Goal: Complete Application Form: Complete application form

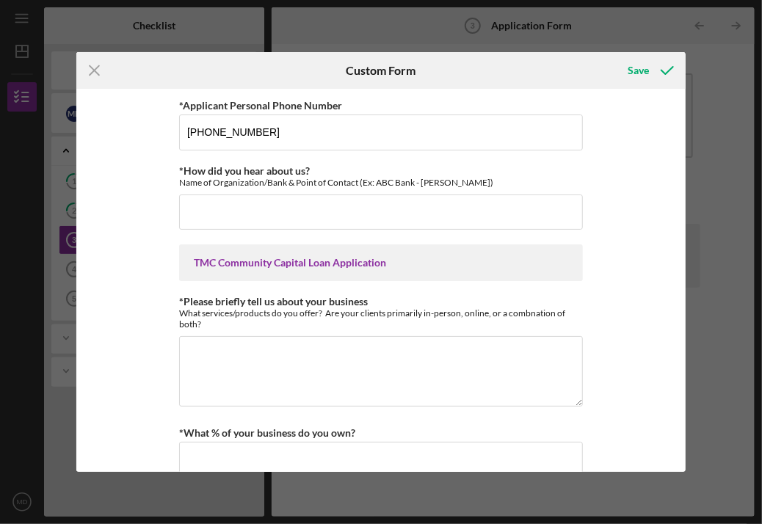
type input "[PHONE_NUMBER]"
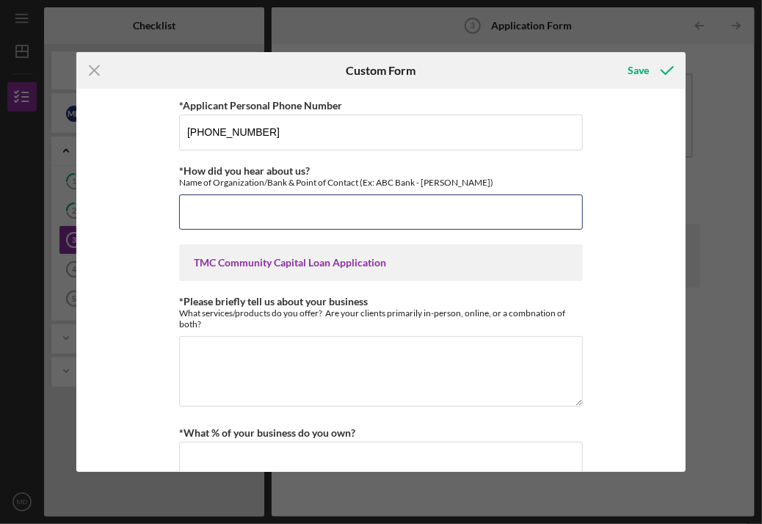
click at [332, 200] on input "*How did you hear about us?" at bounding box center [381, 212] width 404 height 35
type input "C"
type input "r"
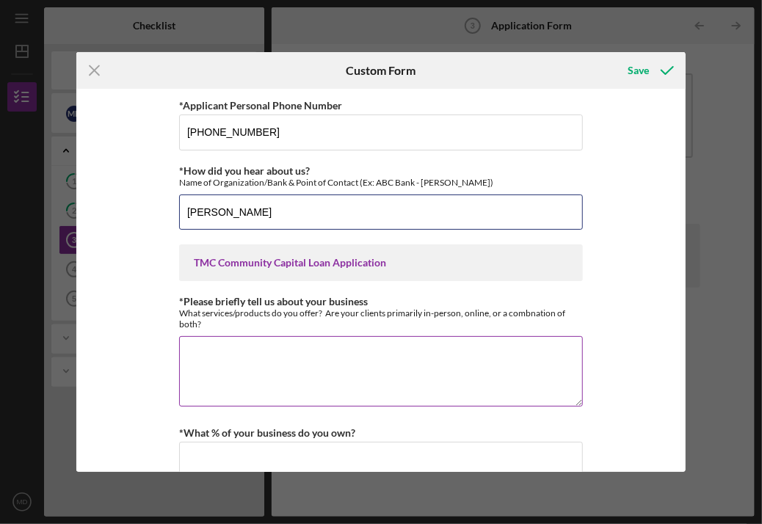
type input "[PERSON_NAME]"
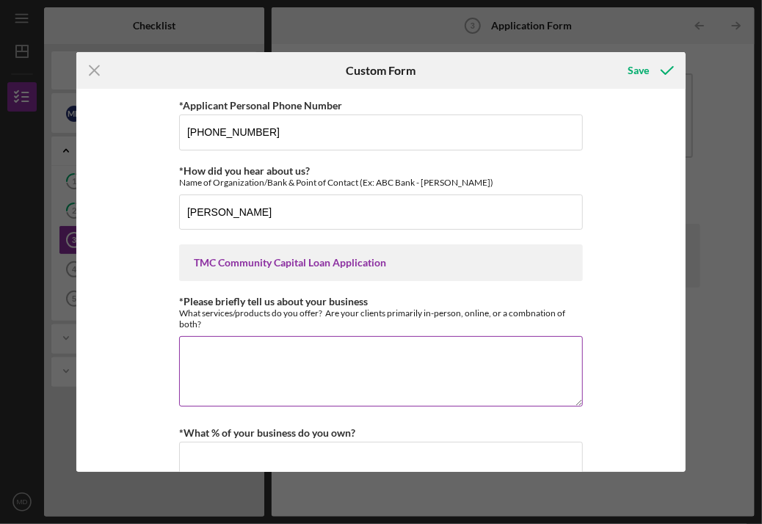
click at [290, 365] on textarea "*Please briefly tell us about your business" at bounding box center [381, 371] width 404 height 70
type textarea "W"
click at [273, 350] on textarea "We are a salvadorean restaurant" at bounding box center [381, 371] width 404 height 70
click at [332, 358] on textarea "We are a salvadoran restaurant" at bounding box center [381, 371] width 404 height 70
click at [334, 352] on textarea "We are a Salvadoran restaurant" at bounding box center [381, 371] width 404 height 70
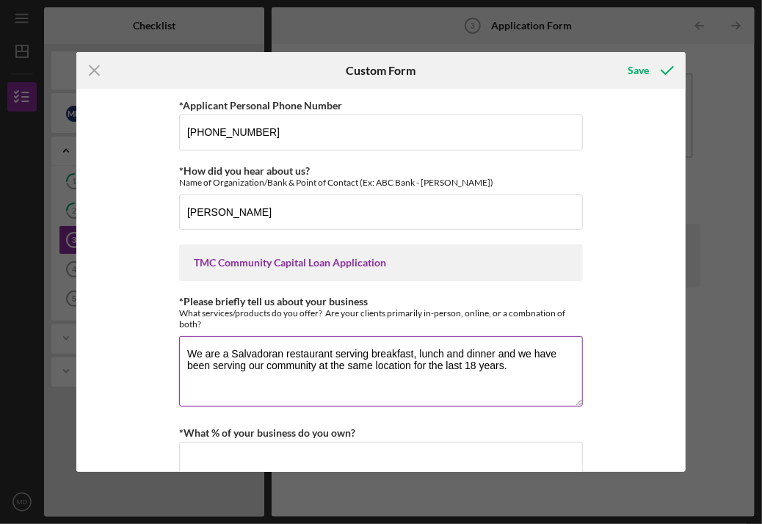
click at [282, 352] on textarea "We are a Salvadoran restaurant serving breakfast, lunch and dinner and we have …" at bounding box center [381, 371] width 404 height 70
click at [350, 376] on textarea "We are a Salvadoran sit down restaurant serving breakfast, lunch and dinner and…" at bounding box center [381, 371] width 404 height 70
type textarea "We are a Salvadoran sit down restaurant serving breakfast, lunch and dinner and…"
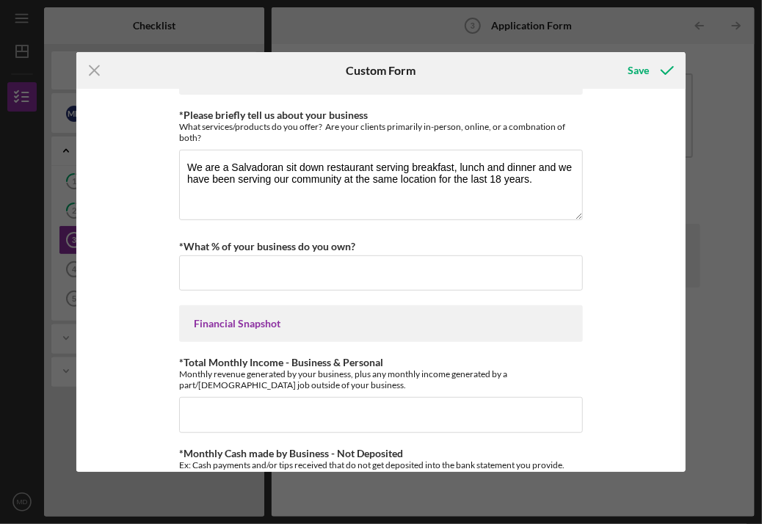
scroll to position [188, 0]
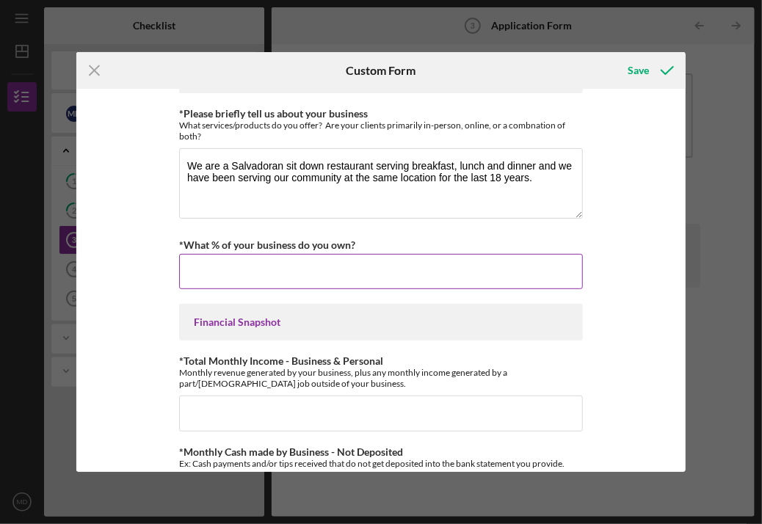
click at [361, 267] on input "*What % of your business do you own?" at bounding box center [381, 271] width 404 height 35
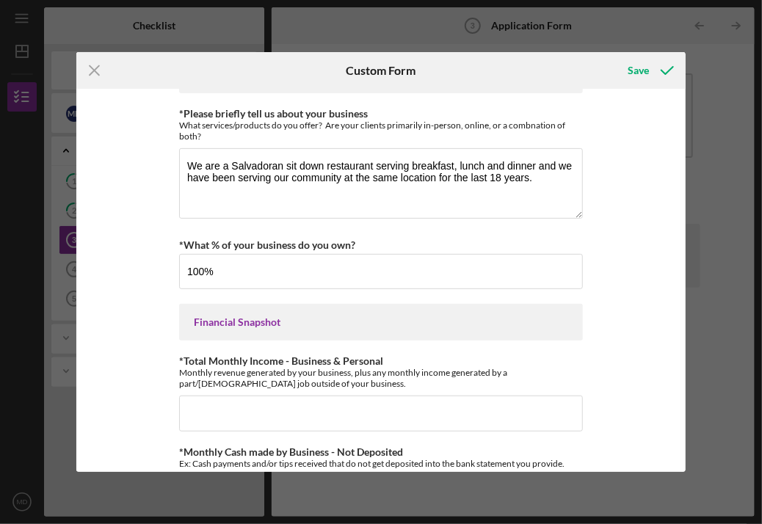
click at [391, 322] on div "Financial Snapshot" at bounding box center [381, 322] width 375 height 12
type input "100.00000%"
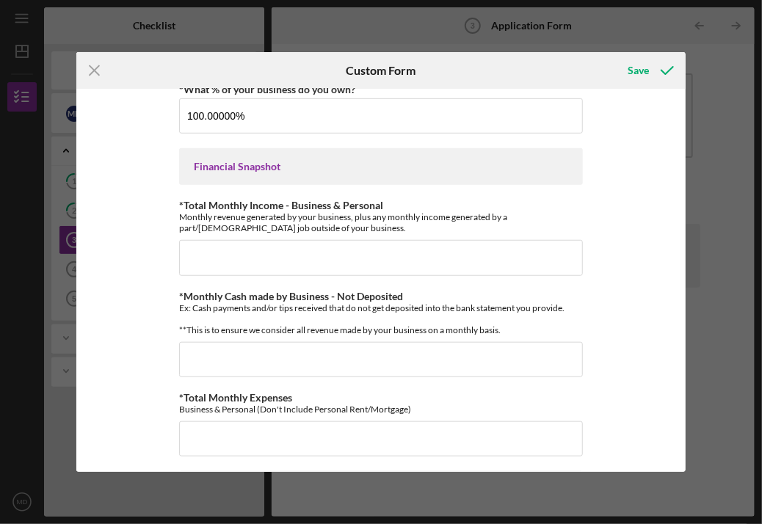
scroll to position [350, 0]
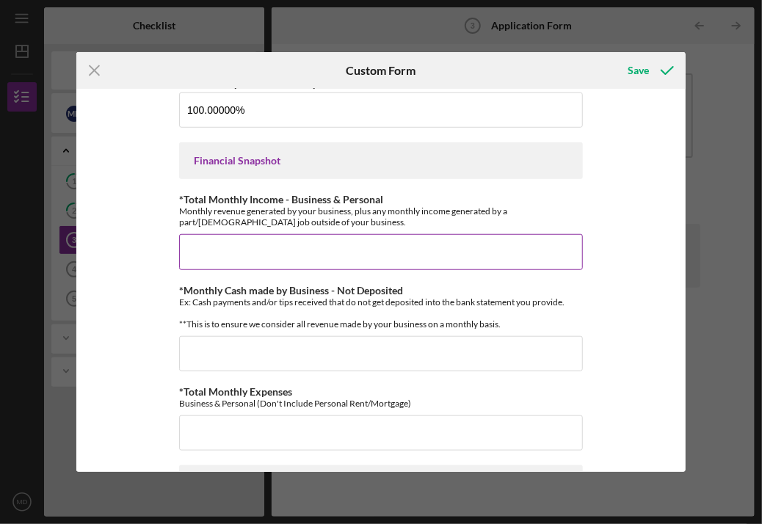
click at [410, 256] on input "*Total Monthly Income - Business & Personal" at bounding box center [381, 251] width 404 height 35
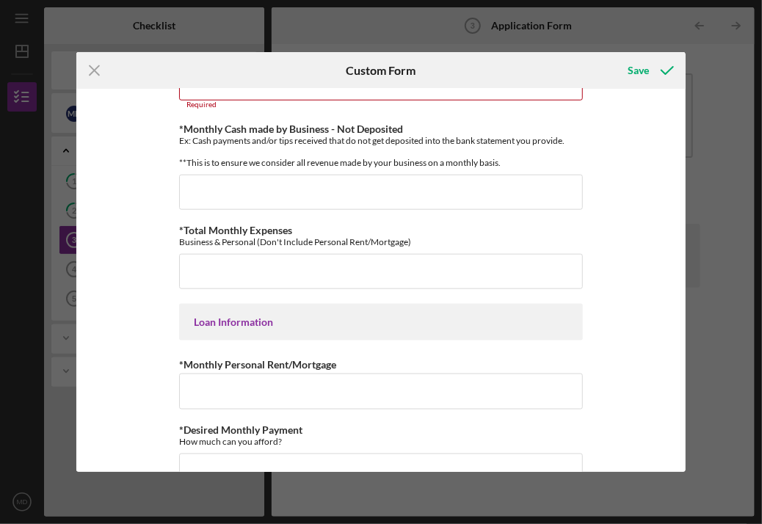
scroll to position [525, 0]
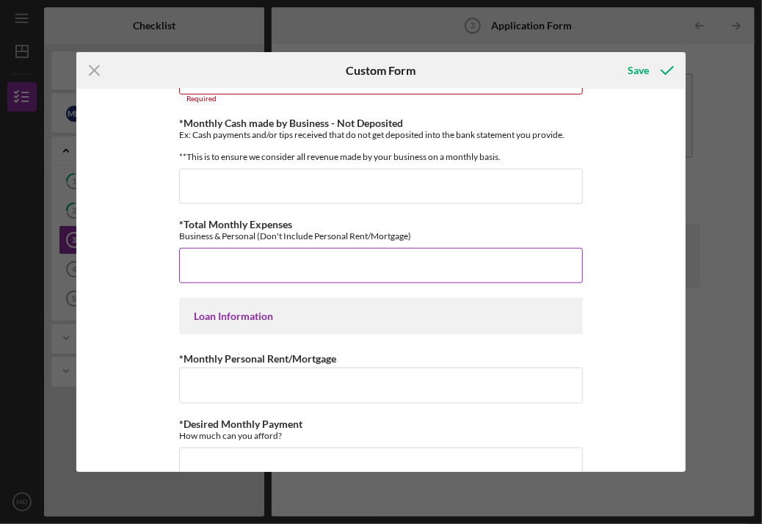
click at [394, 260] on input "*Total Monthly Expenses" at bounding box center [381, 265] width 404 height 35
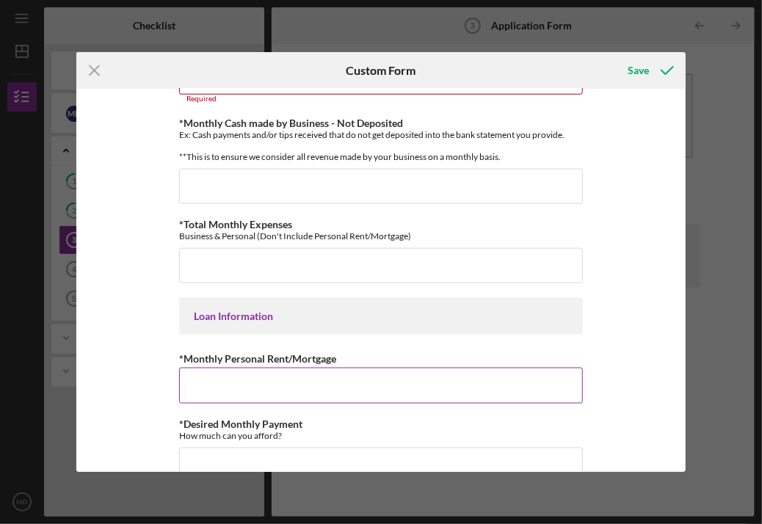
click at [297, 388] on input "*Monthly Personal Rent/Mortgage" at bounding box center [381, 385] width 404 height 35
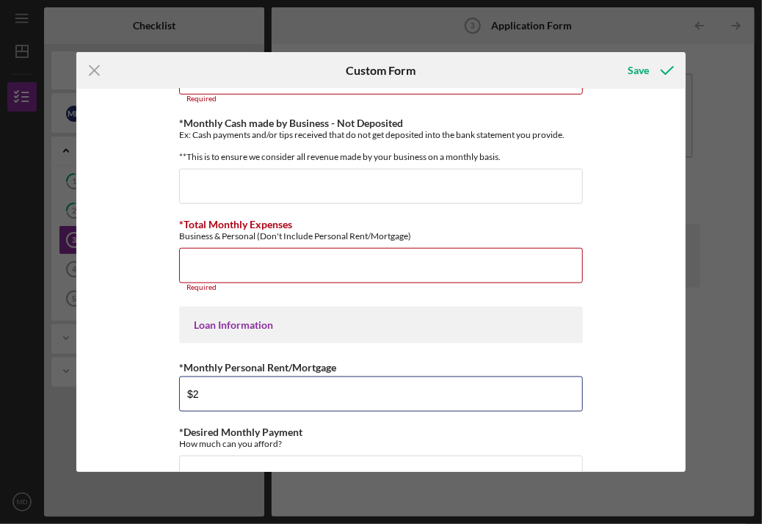
type input "$2"
click at [262, 406] on input "$2" at bounding box center [381, 394] width 404 height 35
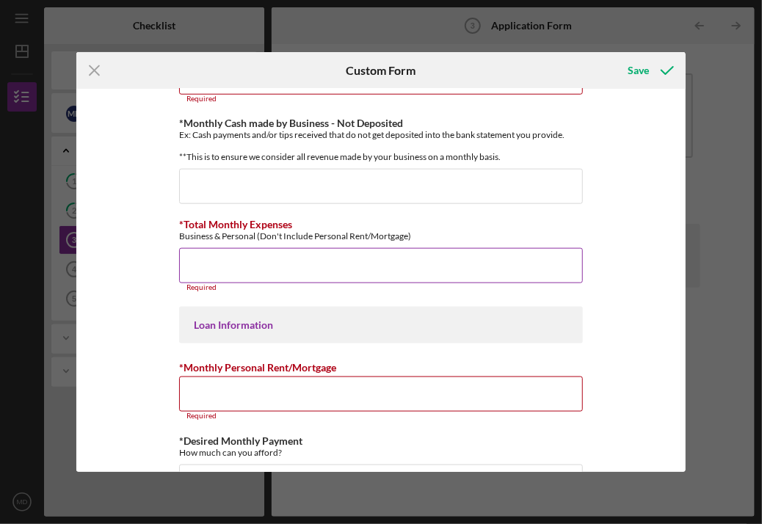
click at [247, 267] on input "*Total Monthly Expenses" at bounding box center [381, 265] width 404 height 35
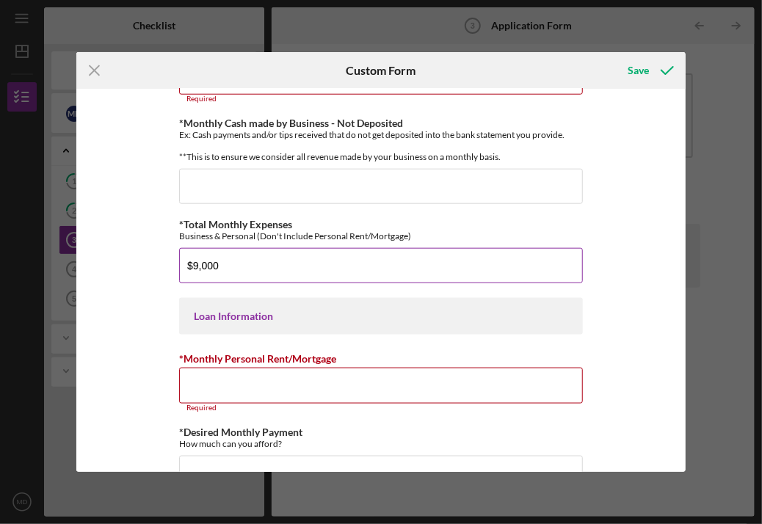
click at [187, 274] on input "$9,000" at bounding box center [381, 265] width 404 height 35
click at [216, 283] on input "$9,000" at bounding box center [381, 265] width 404 height 35
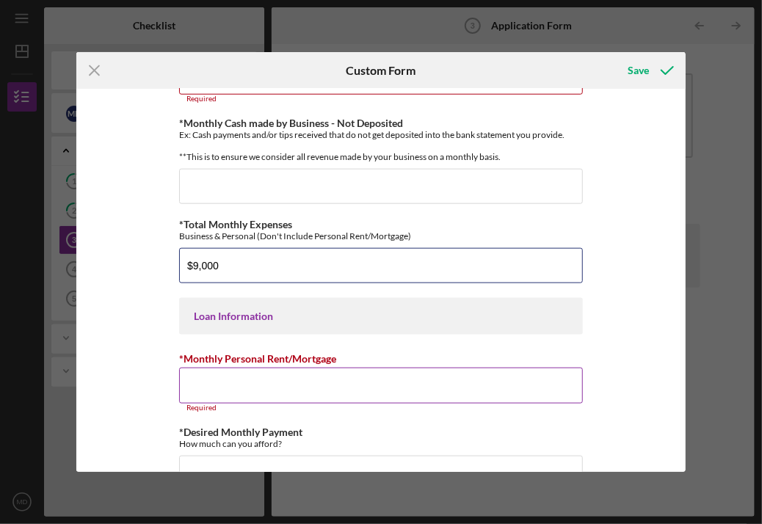
type input "$9,000"
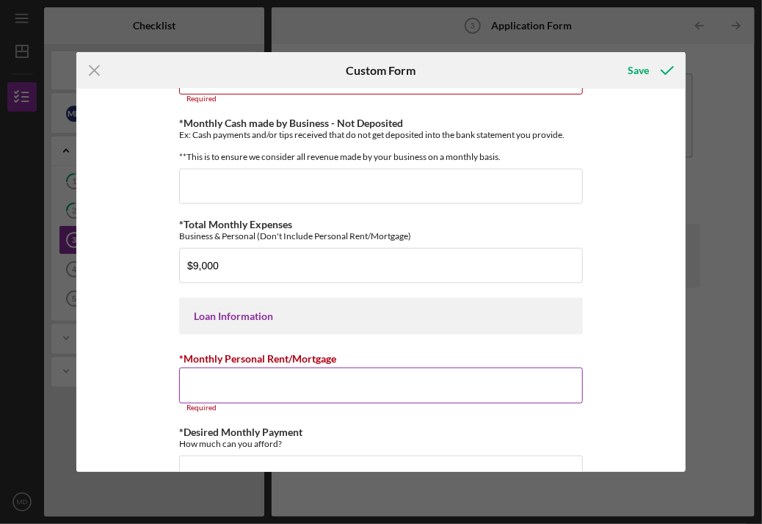
click at [223, 380] on input "*Monthly Personal Rent/Mortgage" at bounding box center [381, 385] width 404 height 35
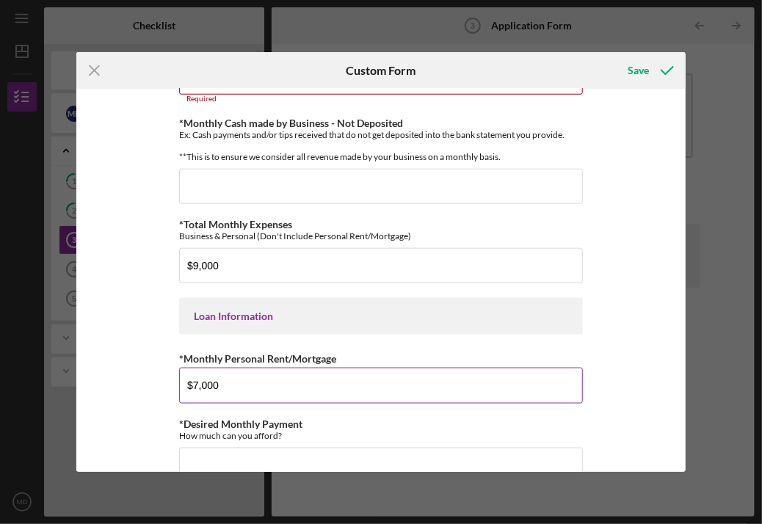
click at [269, 385] on input "$7,000" at bounding box center [381, 385] width 404 height 35
type input "$7,000"
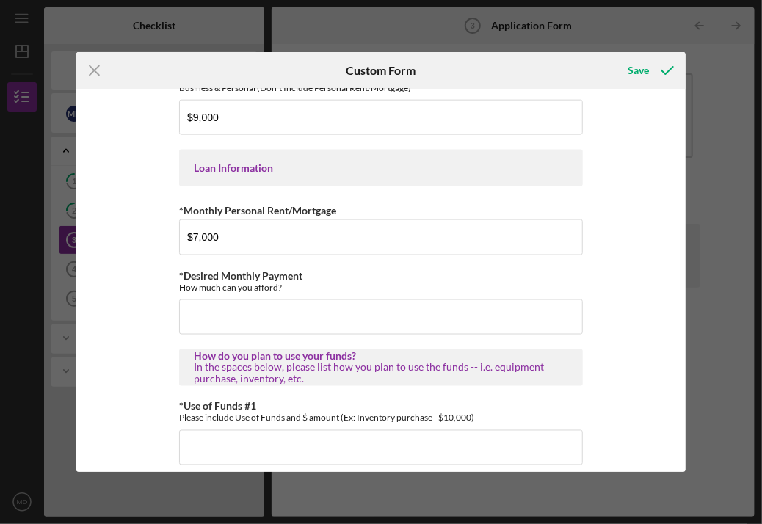
scroll to position [679, 0]
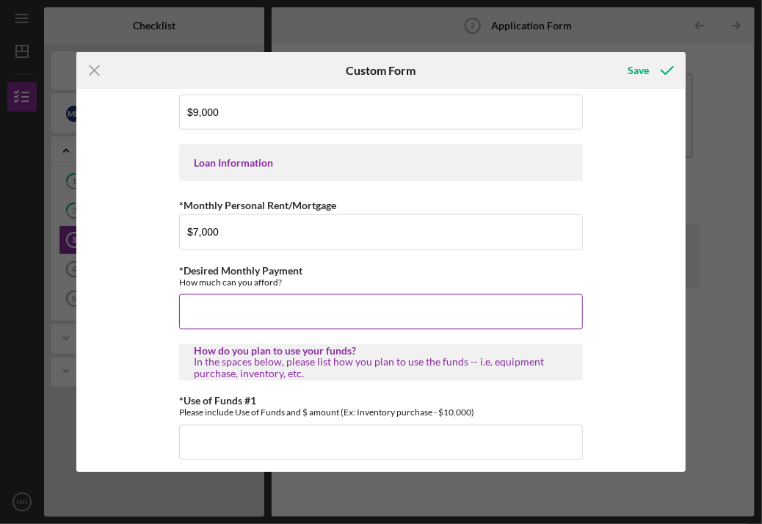
click at [349, 323] on input "*Desired Monthly Payment" at bounding box center [381, 311] width 404 height 35
type input "$2,500"
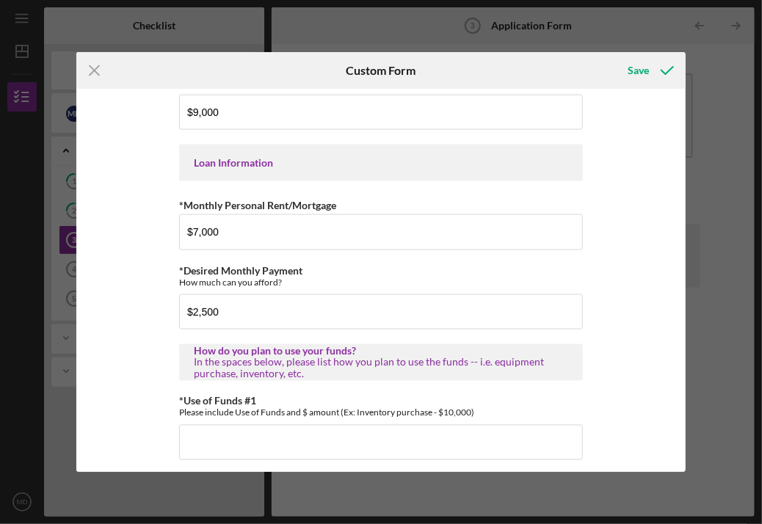
click at [373, 357] on div "How do you plan to use your funds?" at bounding box center [381, 351] width 375 height 12
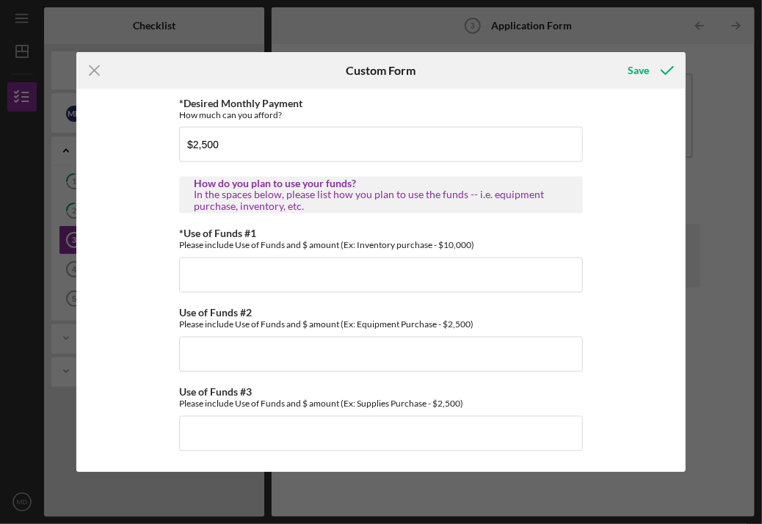
scroll to position [855, 0]
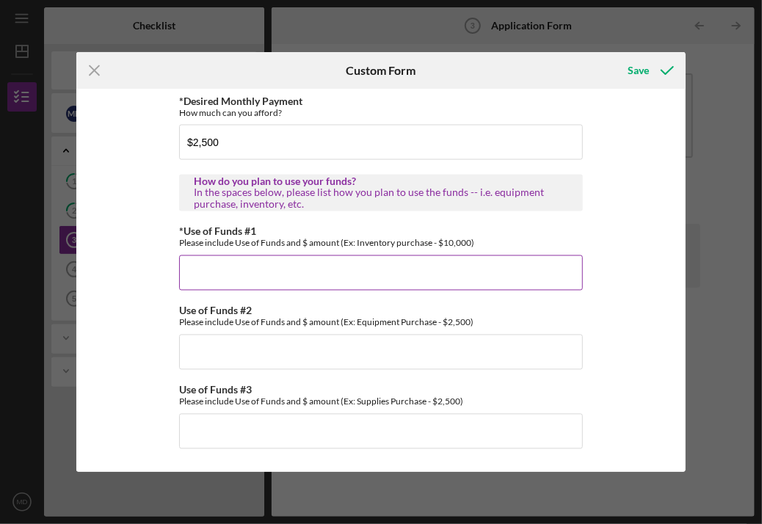
click at [360, 272] on input "*Use of Funds #1" at bounding box center [381, 273] width 404 height 35
type input "Would like to start delivery services with door dash and uber eats"
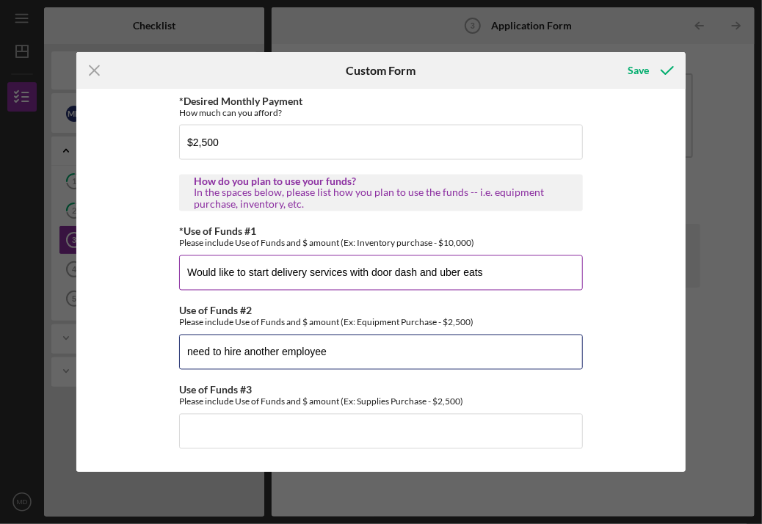
type input "need to hire another employee"
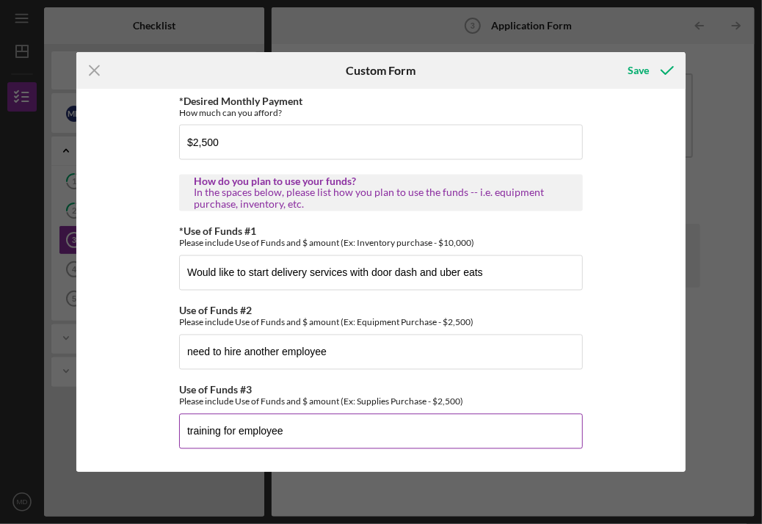
click at [184, 433] on input "training for employee" at bounding box center [381, 431] width 404 height 35
click at [352, 432] on input "funding for training for employee" at bounding box center [381, 431] width 404 height 35
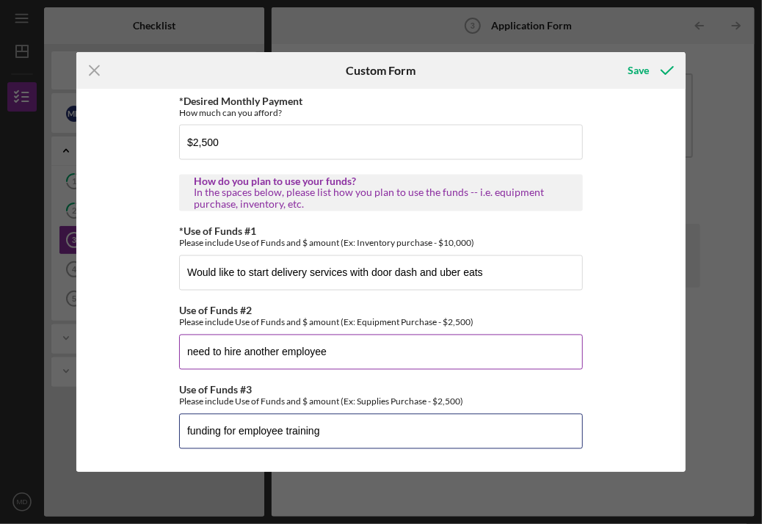
type input "funding for employee training"
click at [184, 355] on input "need to hire another employee" at bounding box center [381, 352] width 404 height 35
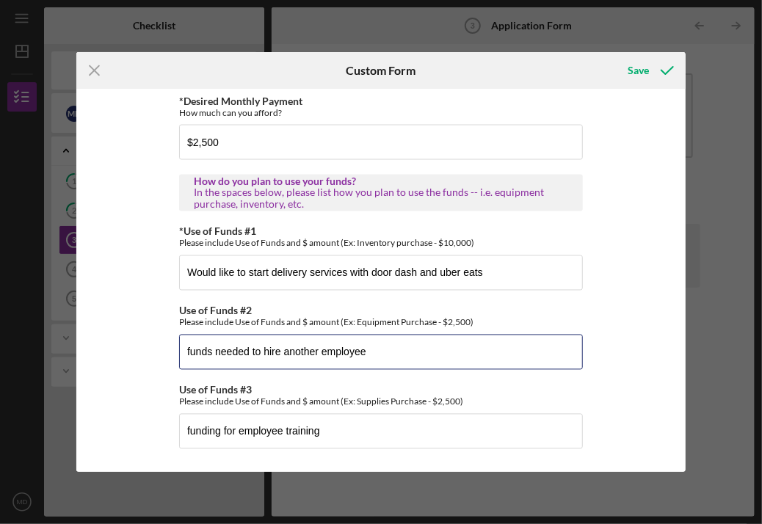
type input "funds needed to hire another employee"
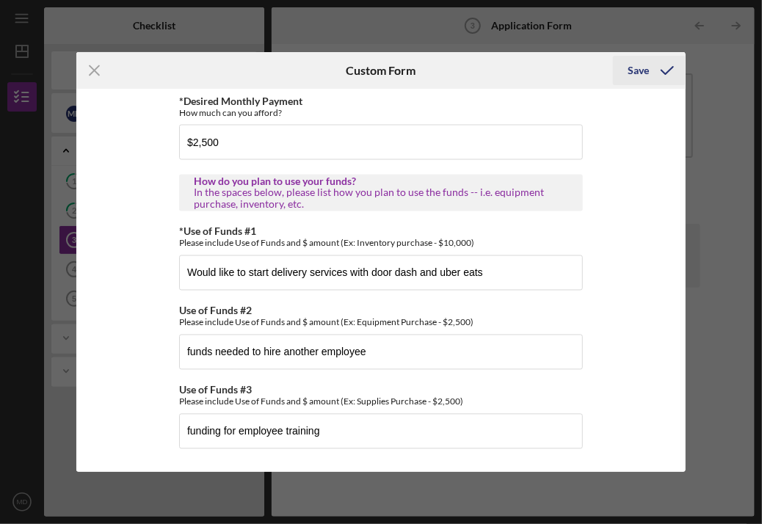
click at [663, 73] on icon "submit" at bounding box center [667, 70] width 37 height 37
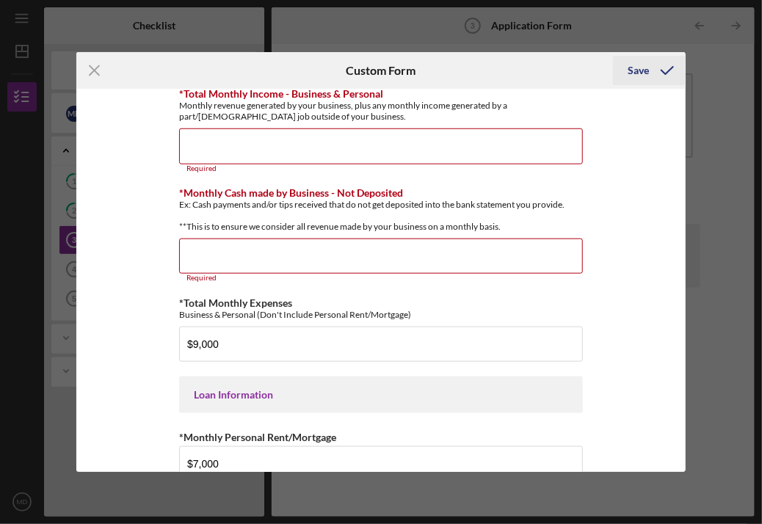
scroll to position [453, 0]
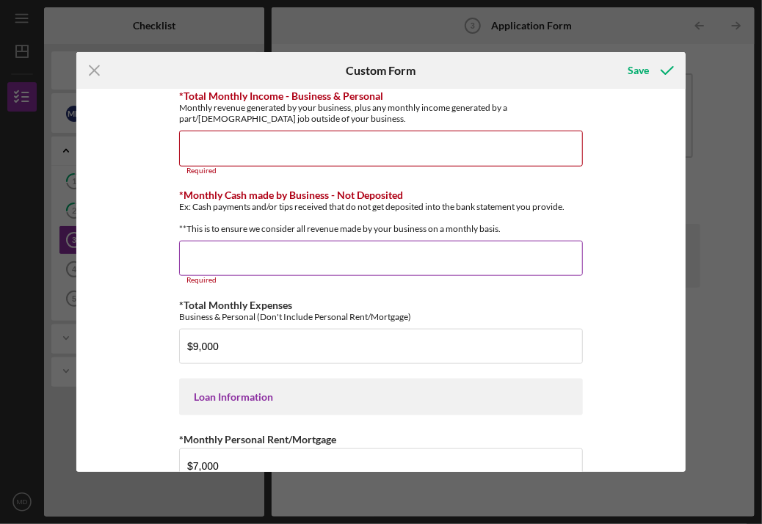
click at [258, 271] on input "*Monthly Cash made by Business - Not Deposited" at bounding box center [381, 258] width 404 height 35
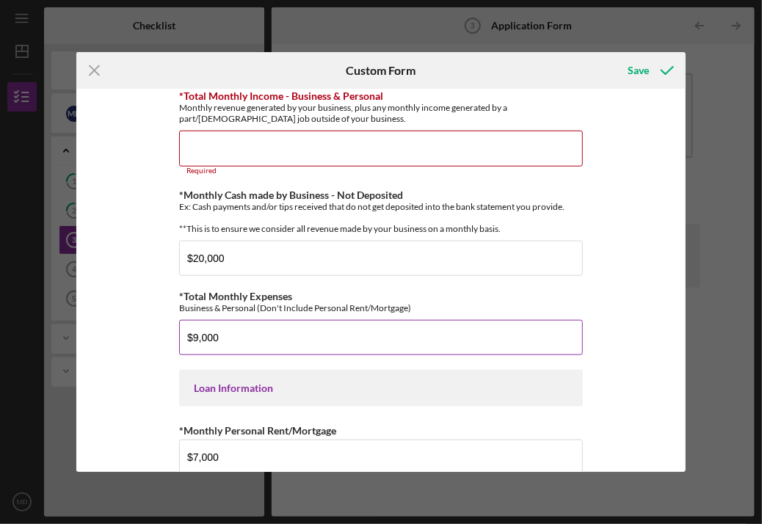
click at [421, 314] on div "Business & Personal (Don't Include Personal Rent/Mortgage)" at bounding box center [381, 308] width 404 height 11
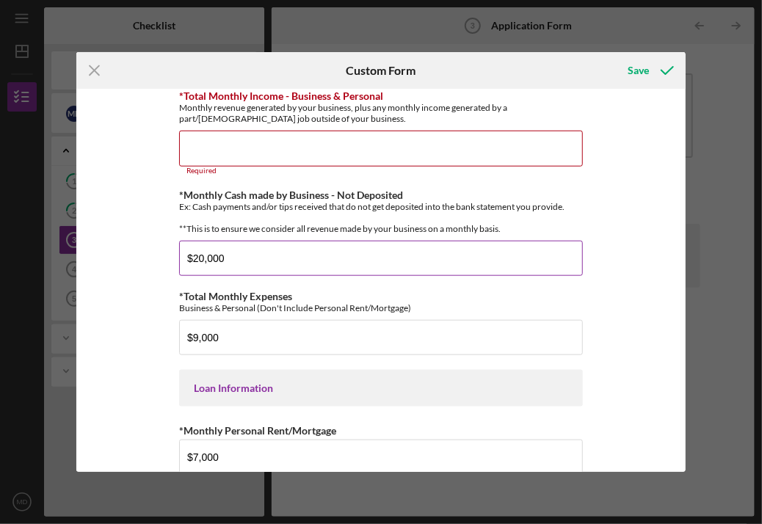
click at [265, 275] on input "$20,000" at bounding box center [381, 258] width 404 height 35
type input "$20,000"
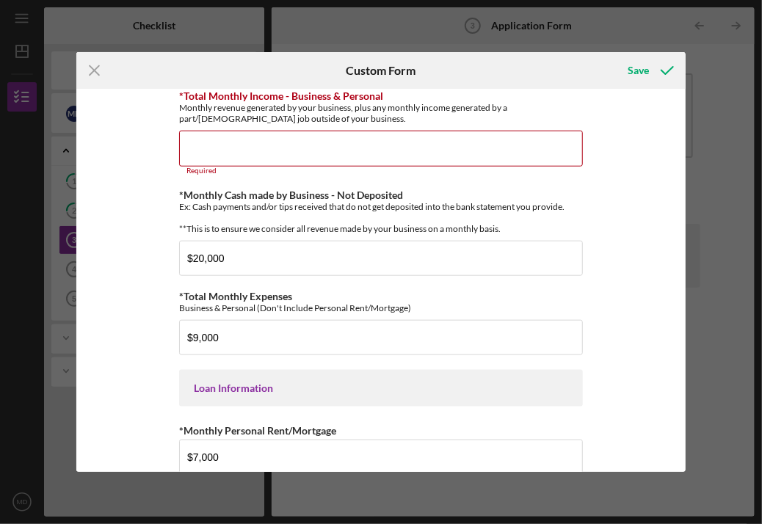
drag, startPoint x: 681, startPoint y: 279, endPoint x: 681, endPoint y: 256, distance: 23.5
click at [681, 256] on div "*Applicant Personal Phone Number [PHONE_NUMBER] *How did you hear about us? Nam…" at bounding box center [380, 280] width 609 height 383
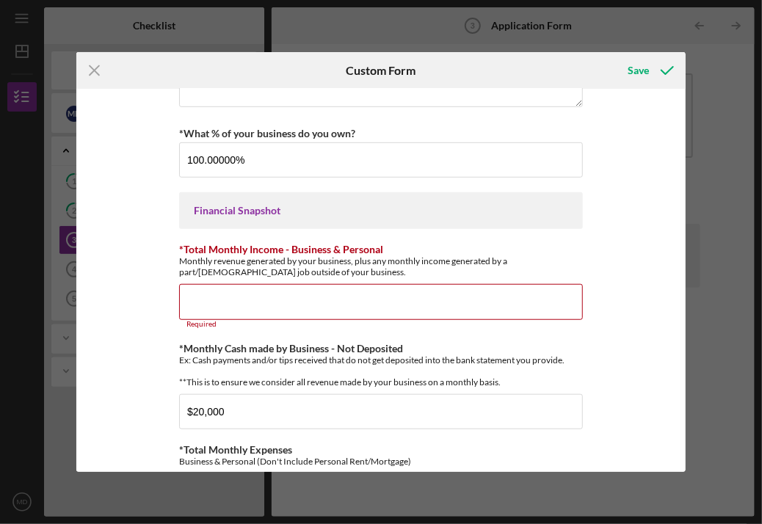
scroll to position [287, 0]
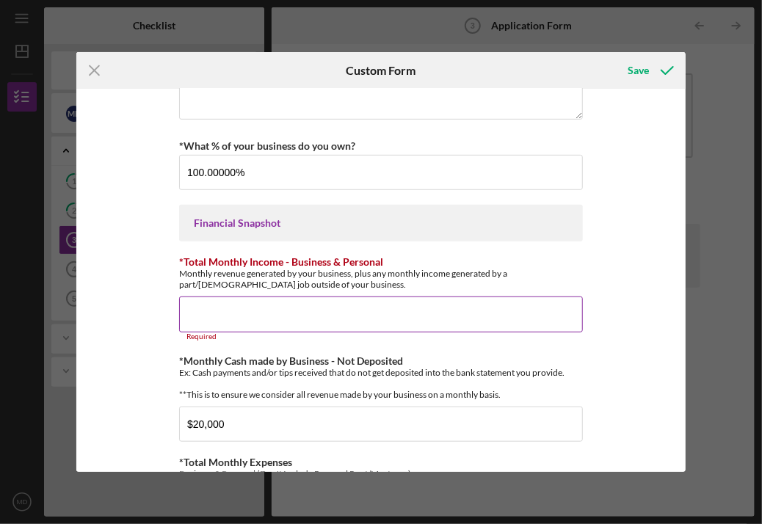
click at [320, 312] on input "*Total Monthly Income - Business & Personal" at bounding box center [381, 314] width 404 height 35
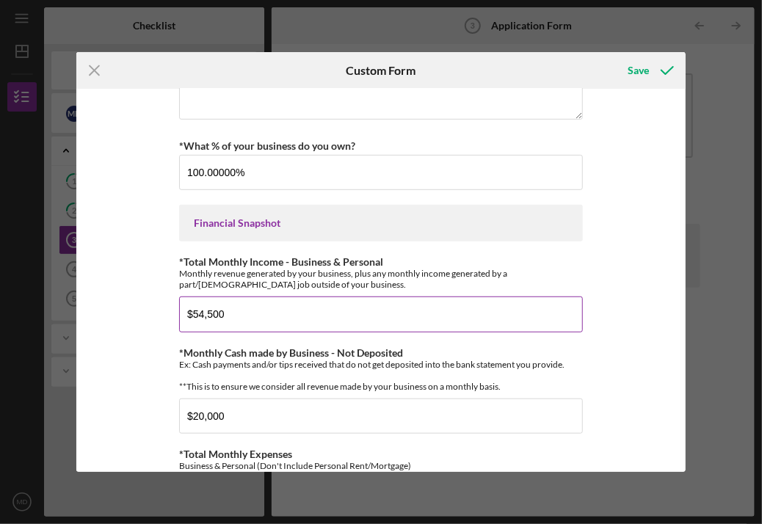
click at [197, 309] on input "$54,500" at bounding box center [381, 314] width 404 height 35
click at [201, 311] on input "$54,500" at bounding box center [381, 314] width 404 height 35
click at [211, 311] on input "$59,500" at bounding box center [381, 314] width 404 height 35
type input "$59,200"
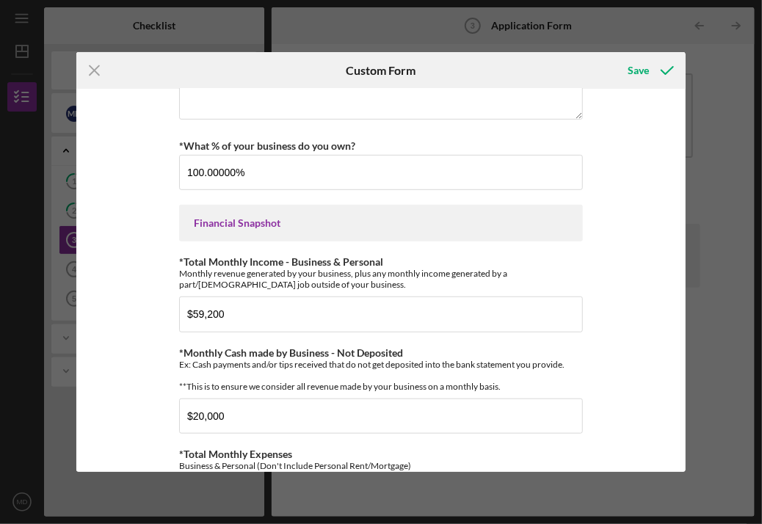
click at [307, 341] on div "*Applicant Personal Phone Number [PHONE_NUMBER] *How did you hear about us? Nam…" at bounding box center [381, 412] width 404 height 1207
drag, startPoint x: 681, startPoint y: 288, endPoint x: 681, endPoint y: 306, distance: 18.4
click at [681, 306] on div "*Applicant Personal Phone Number [PHONE_NUMBER] *How did you hear about us? Nam…" at bounding box center [380, 280] width 609 height 383
click at [673, 306] on div "*Applicant Personal Phone Number [PHONE_NUMBER] *How did you hear about us? Nam…" at bounding box center [380, 280] width 609 height 383
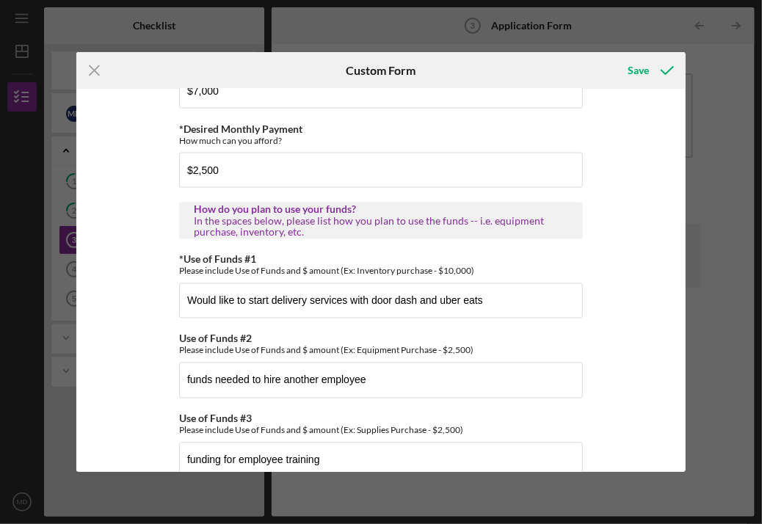
scroll to position [847, 0]
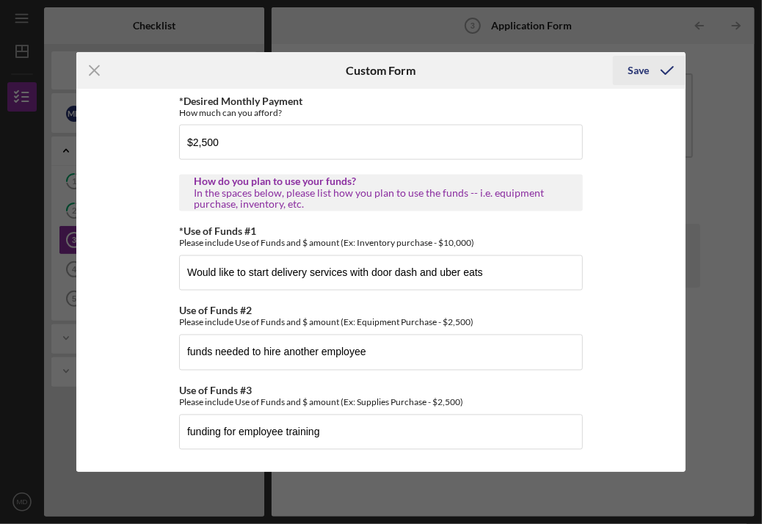
click at [640, 66] on div "Save" at bounding box center [638, 70] width 21 height 29
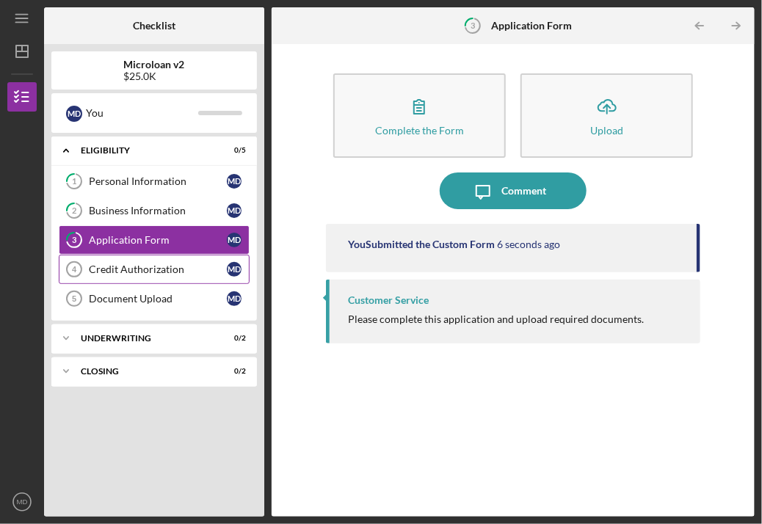
click at [135, 270] on div "Credit Authorization" at bounding box center [158, 270] width 138 height 12
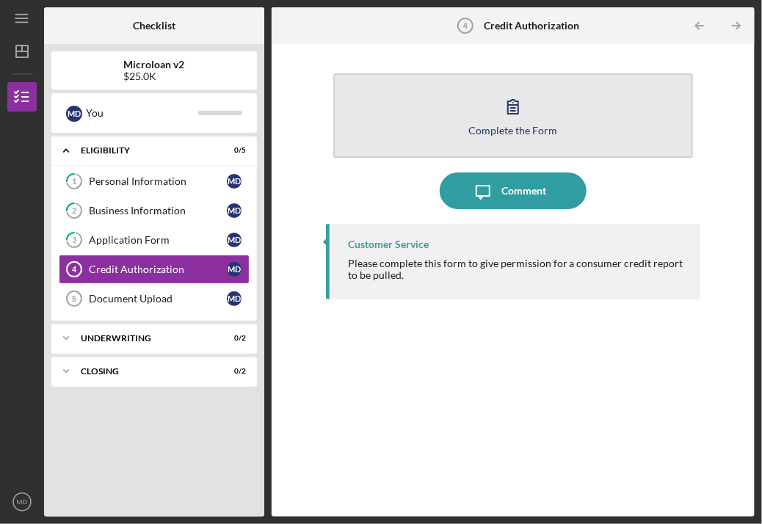
click at [511, 131] on div "Complete the Form" at bounding box center [512, 130] width 89 height 11
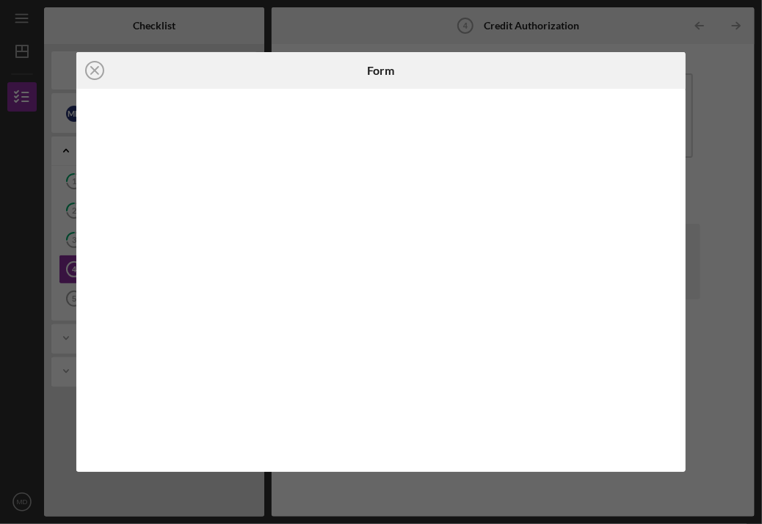
click at [718, 406] on div "Icon/Close Form" at bounding box center [381, 262] width 762 height 524
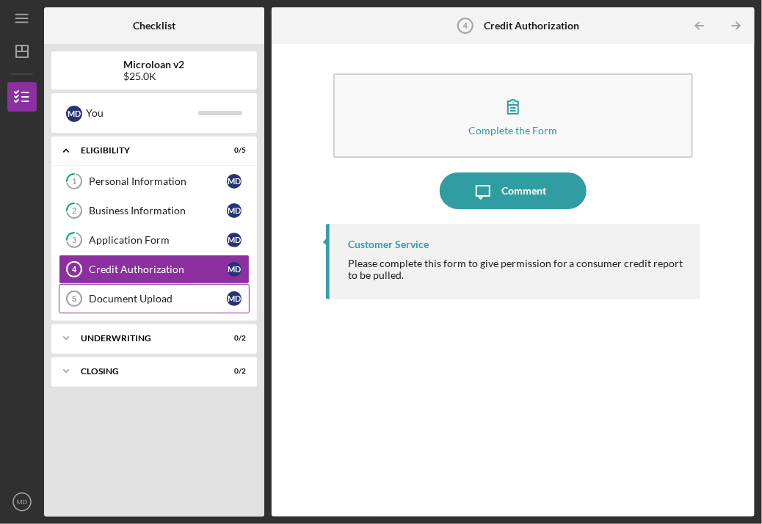
click at [185, 296] on div "Document Upload" at bounding box center [158, 299] width 138 height 12
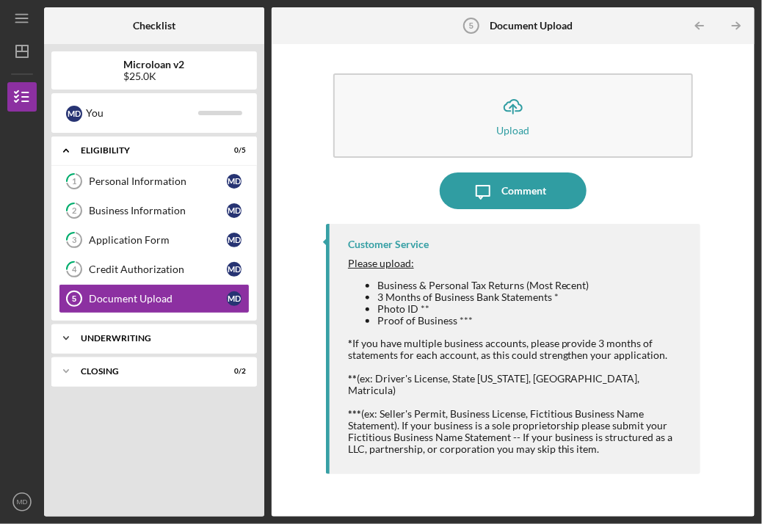
click at [144, 339] on div "Underwriting" at bounding box center [160, 338] width 158 height 9
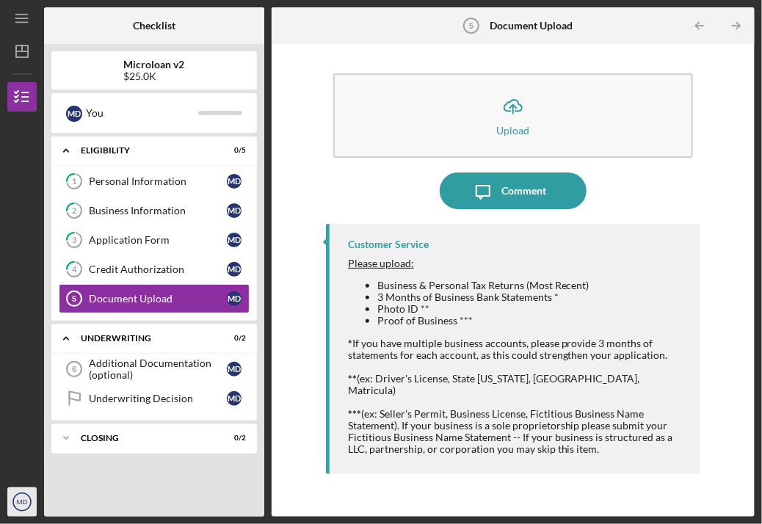
click at [25, 510] on circle "button" at bounding box center [22, 502] width 18 height 18
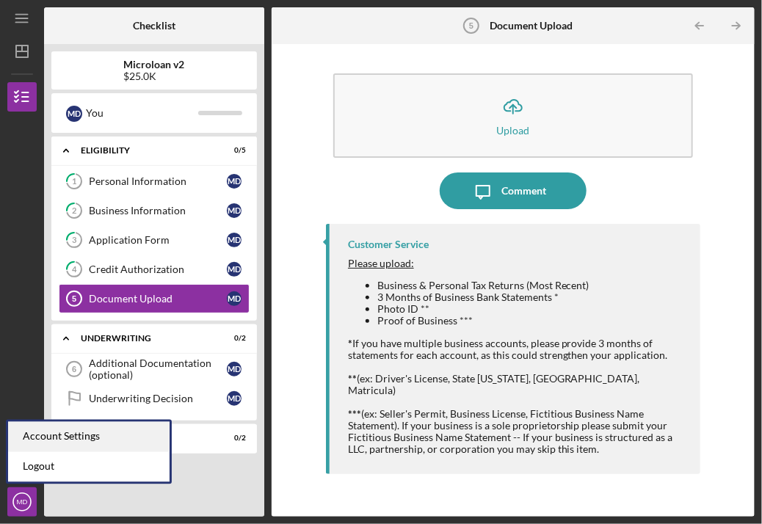
click at [54, 437] on div "Account Settings" at bounding box center [89, 437] width 162 height 30
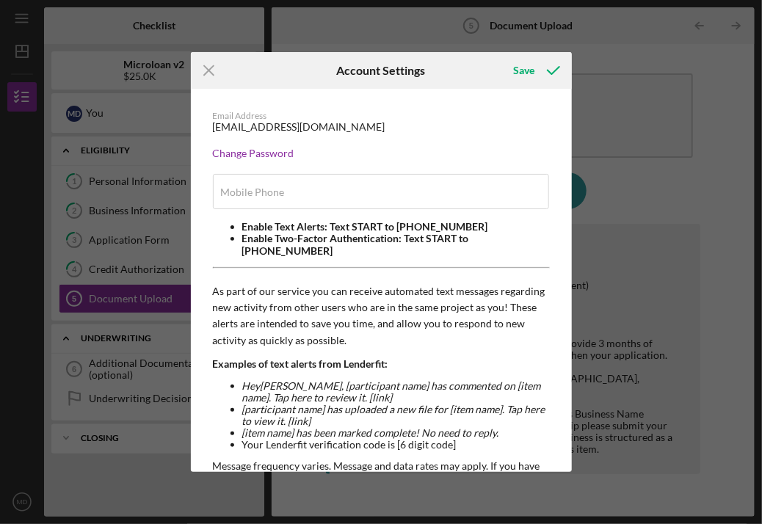
type input "[PHONE_NUMBER]"
